Goal: Entertainment & Leisure: Consume media (video, audio)

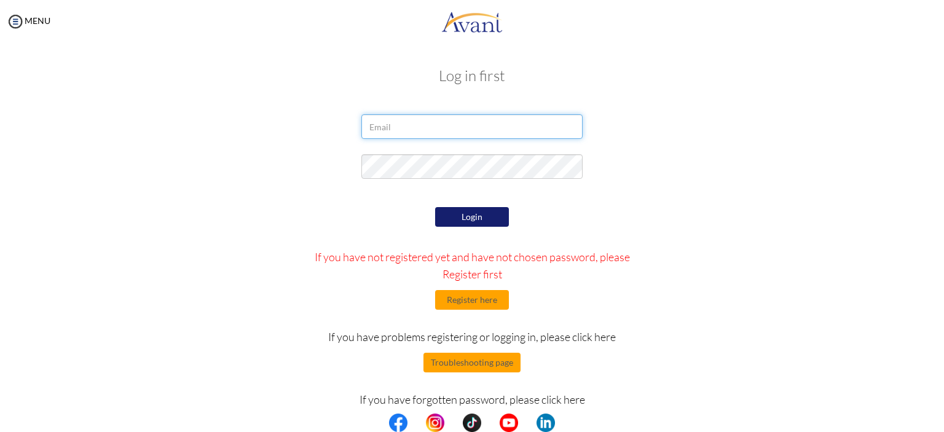
type input "[EMAIL_ADDRESS][DOMAIN_NAME]"
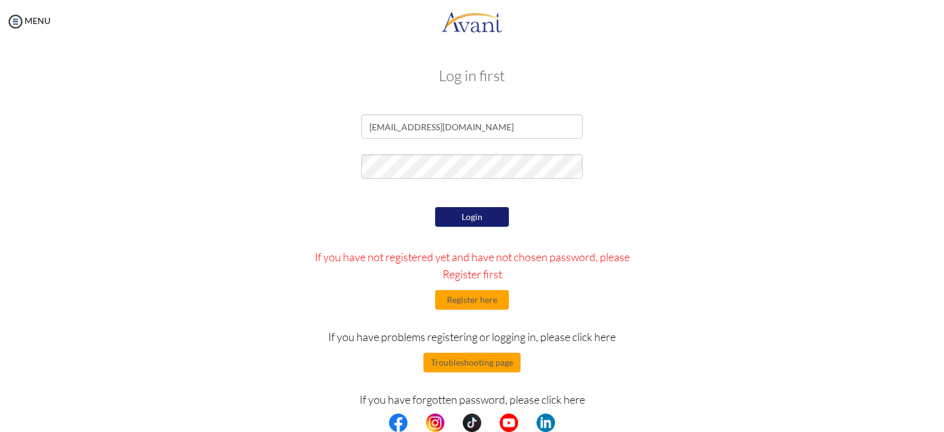
click at [488, 179] on div at bounding box center [472, 169] width 240 height 31
drag, startPoint x: 488, startPoint y: 180, endPoint x: 150, endPoint y: 168, distance: 337.7
click at [150, 168] on div at bounding box center [472, 169] width 719 height 31
click at [876, 215] on div "Log in first [EMAIL_ADDRESS][DOMAIN_NAME] Login If you have not registered yet …" at bounding box center [472, 249] width 920 height 389
click at [492, 228] on div "Login If you have not registered yet and have not chosen password, please Regis…" at bounding box center [473, 319] width 360 height 231
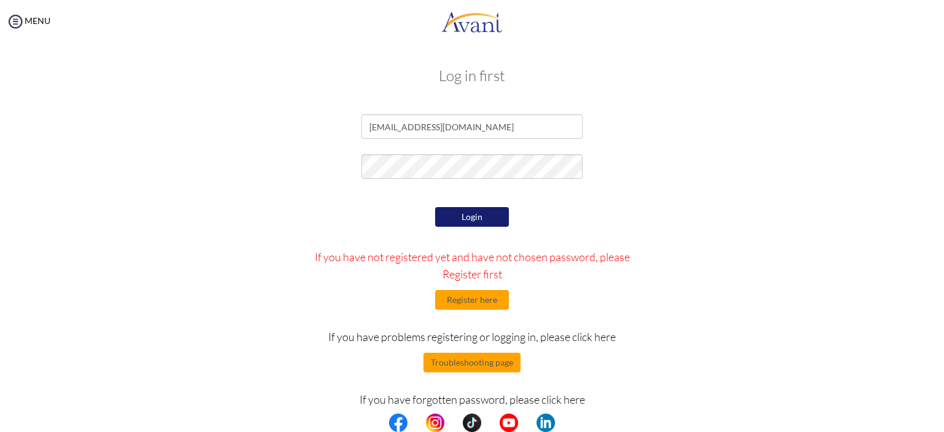
click at [496, 219] on button "Login" at bounding box center [472, 217] width 74 height 20
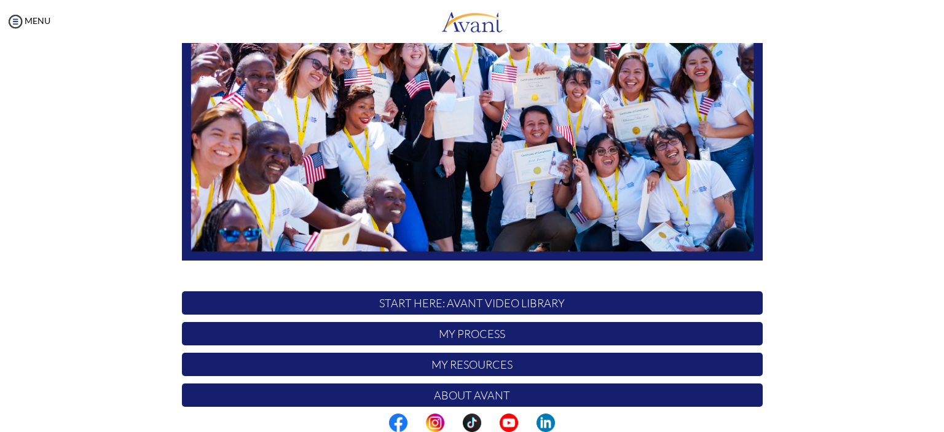
scroll to position [250, 0]
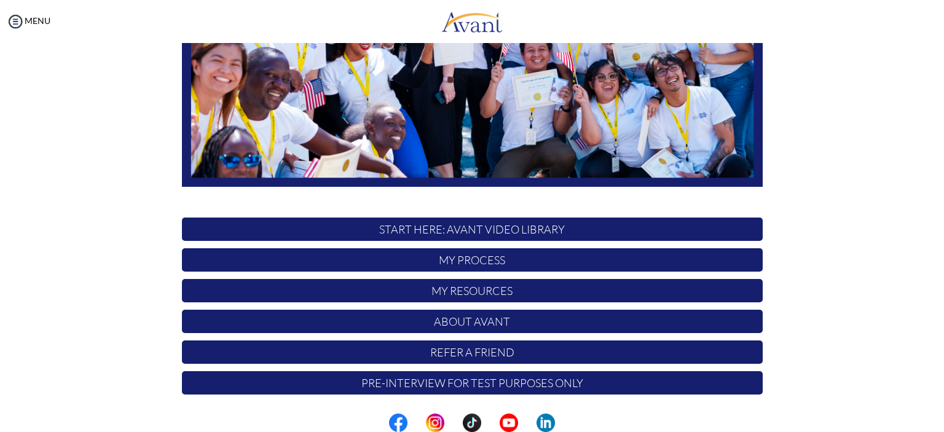
click at [508, 228] on p "START HERE: Avant Video Library" at bounding box center [472, 229] width 581 height 23
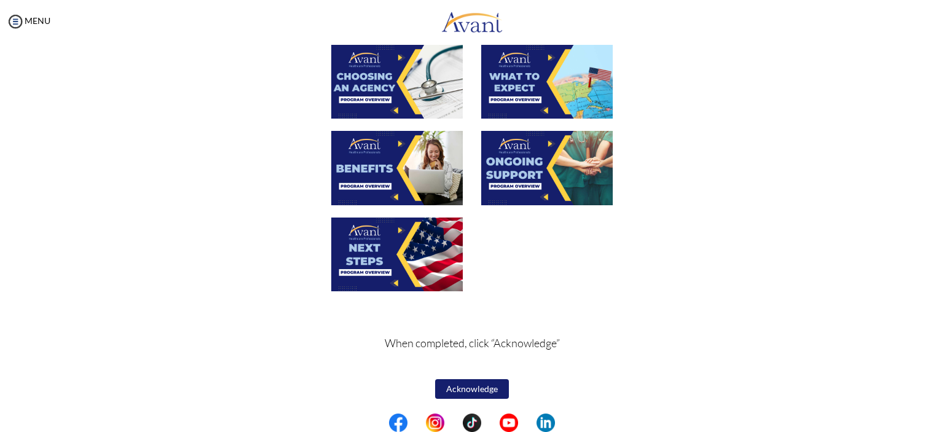
scroll to position [167, 0]
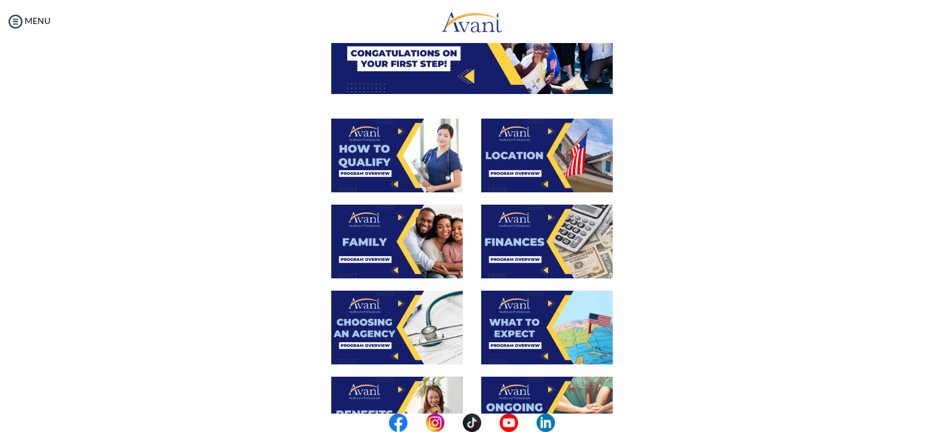
click at [391, 154] on img at bounding box center [397, 156] width 132 height 74
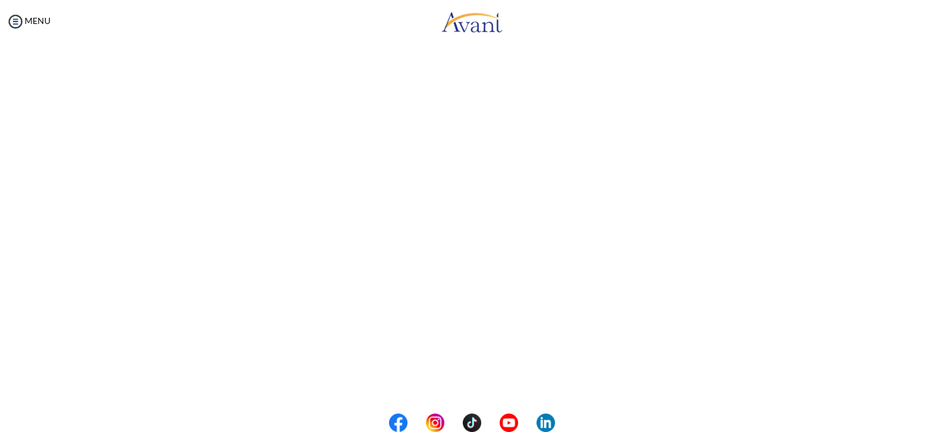
scroll to position [172, 0]
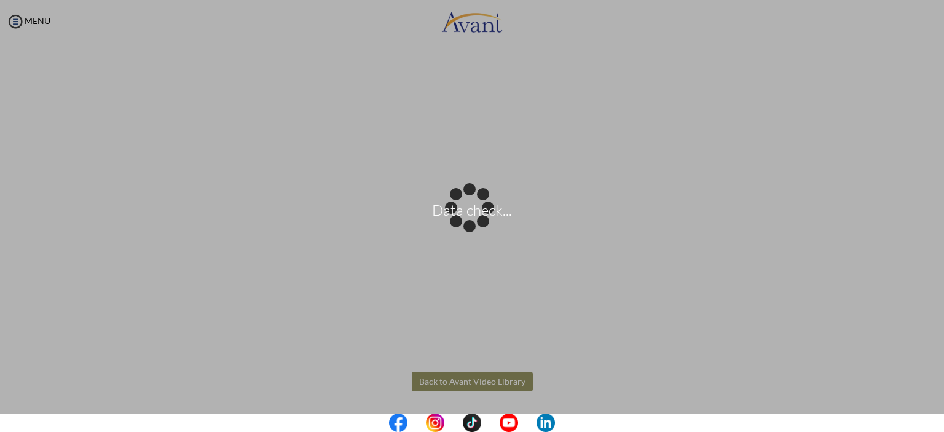
click at [472, 392] on body "Data check... Maintenance break. Please come back in 2 hours. MENU My Status Wh…" at bounding box center [472, 216] width 944 height 432
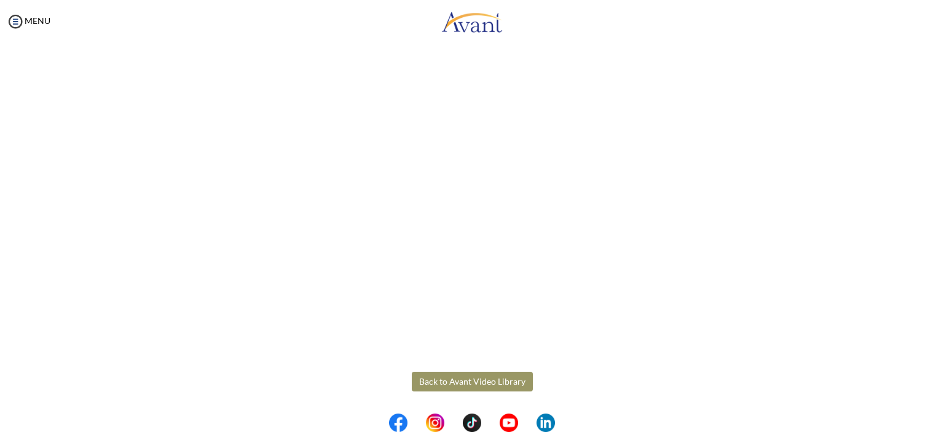
click at [469, 382] on button "Back to Avant Video Library" at bounding box center [472, 382] width 121 height 20
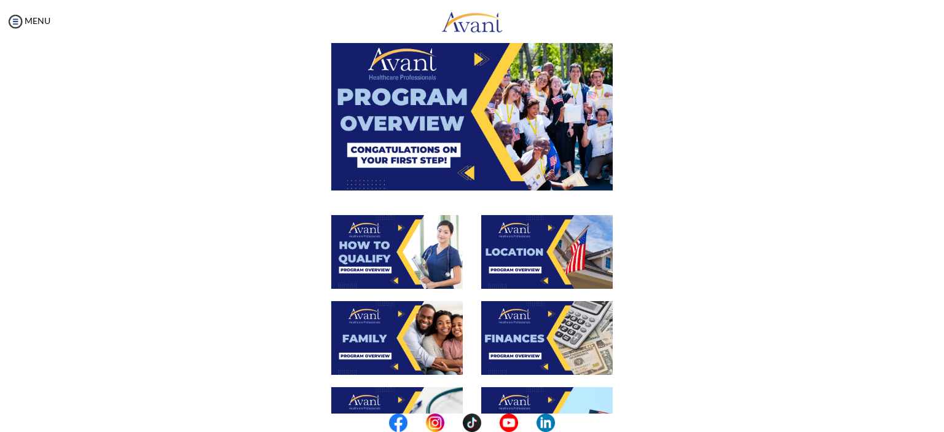
scroll to position [0, 0]
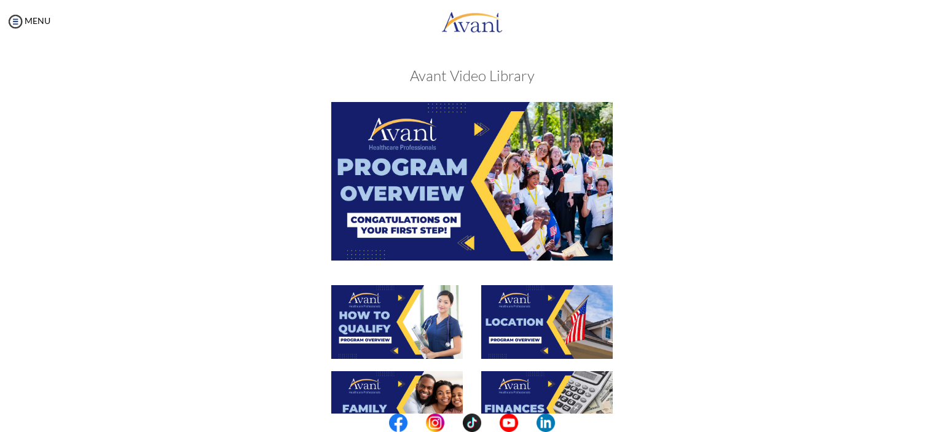
click at [421, 162] on img at bounding box center [472, 181] width 282 height 158
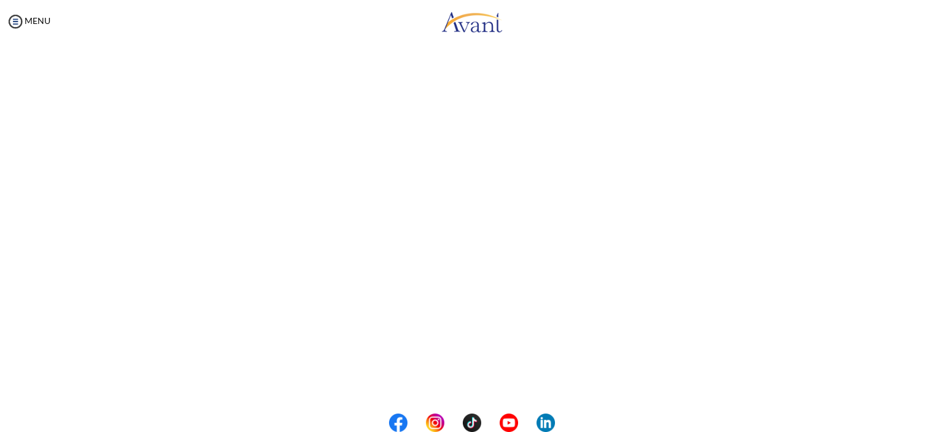
scroll to position [172, 0]
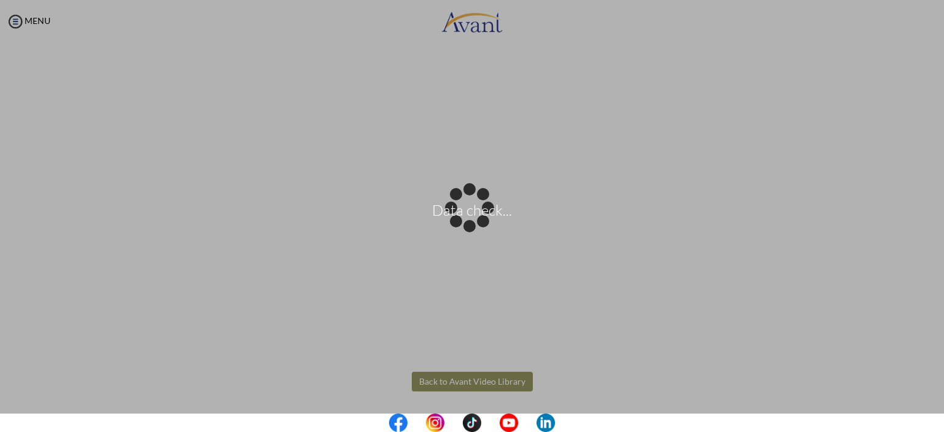
click at [477, 379] on body "Data check... Maintenance break. Please come back in 2 hours. MENU My Status Wh…" at bounding box center [472, 216] width 944 height 432
